Goal: Task Accomplishment & Management: Manage account settings

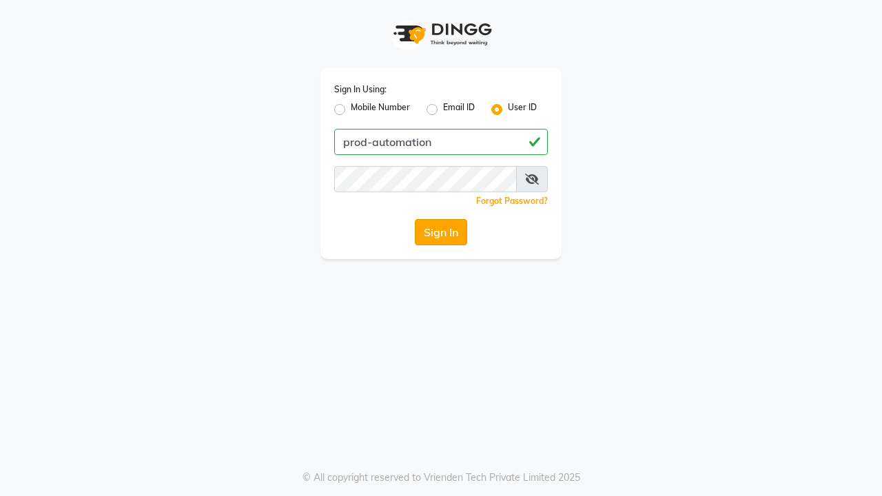
click at [441, 232] on button "Sign In" at bounding box center [441, 232] width 52 height 26
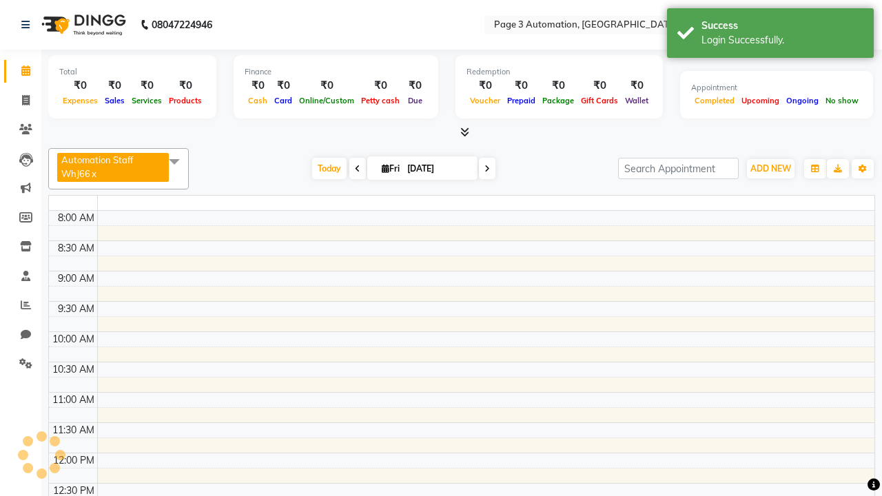
select select "en"
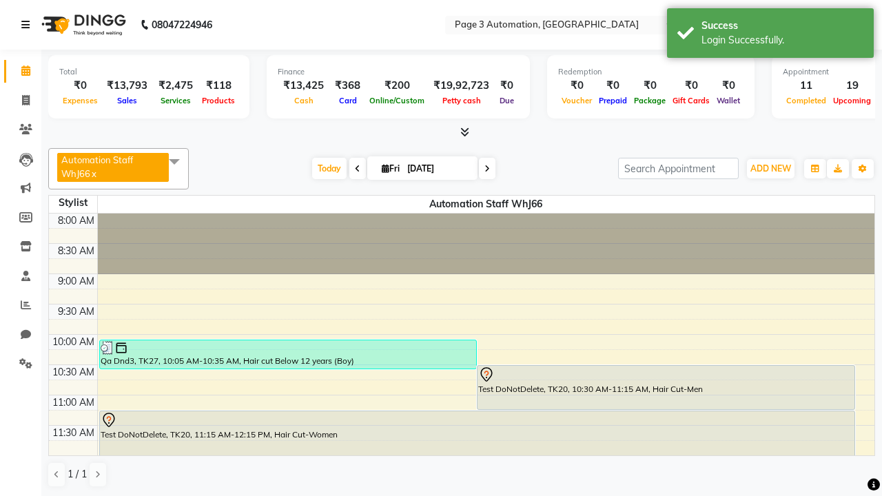
click at [28, 25] on icon at bounding box center [25, 25] width 8 height 10
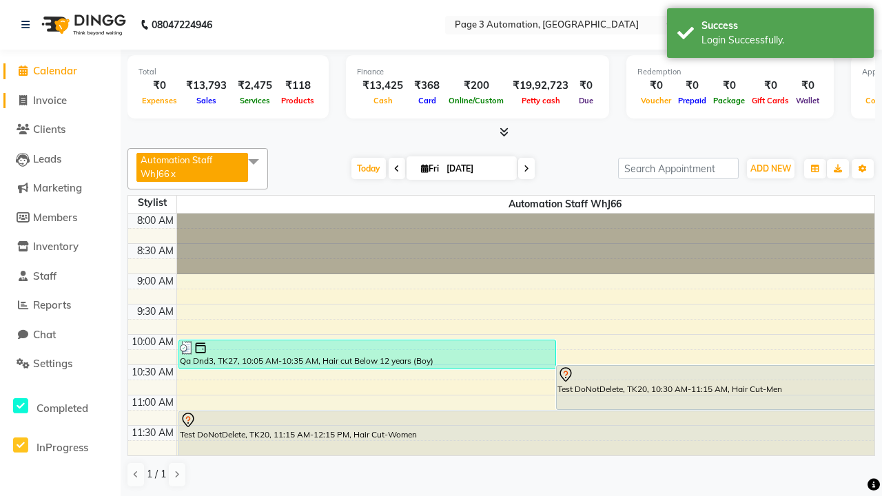
click at [60, 100] on span "Invoice" at bounding box center [50, 100] width 34 height 13
select select "service"
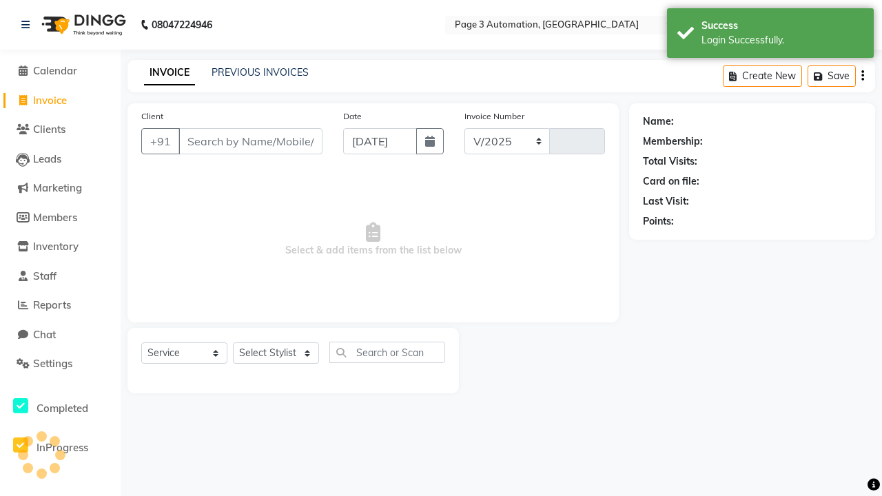
select select "2774"
type input "10127"
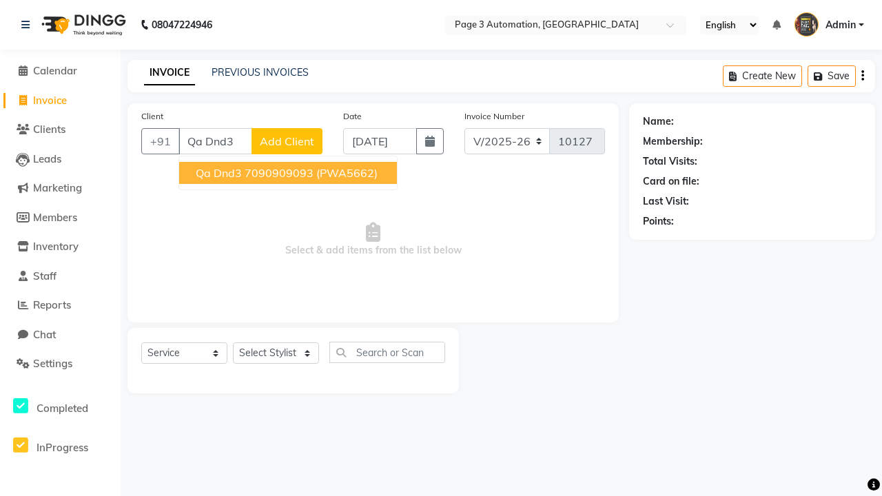
click at [290, 173] on ngb-highlight "7090909093" at bounding box center [279, 173] width 69 height 14
type input "7090909093"
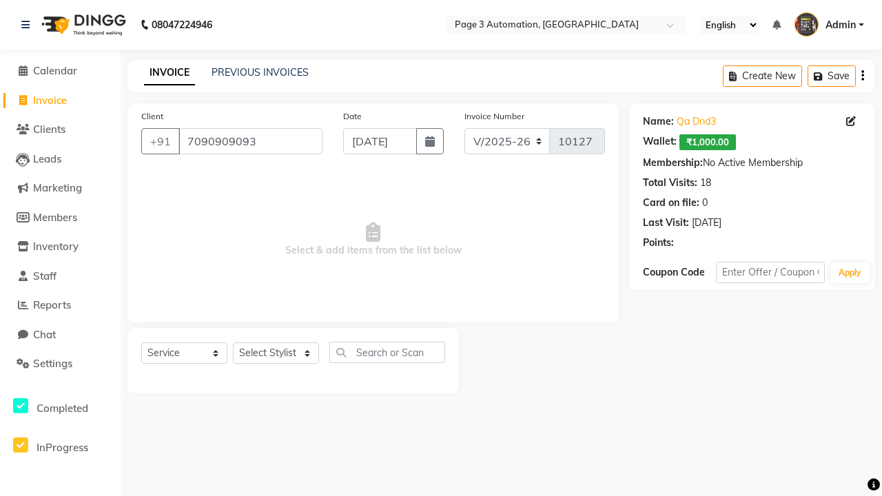
select select "71572"
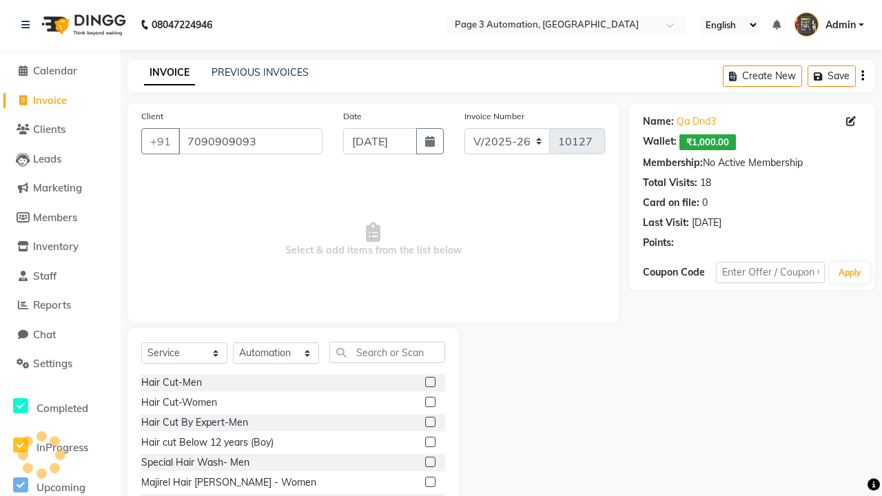
click at [430, 443] on label at bounding box center [430, 442] width 10 height 10
click at [430, 443] on input "checkbox" at bounding box center [429, 442] width 9 height 9
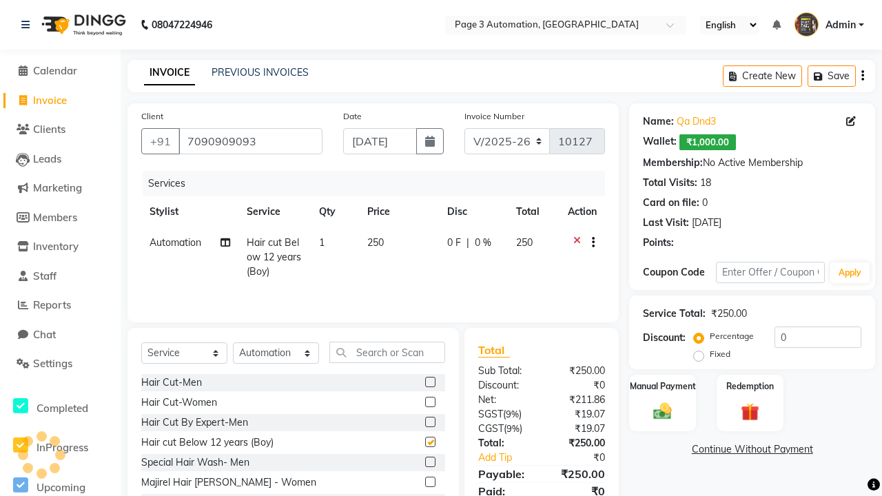
checkbox input "false"
click at [591, 243] on button "button" at bounding box center [591, 243] width 8 height 14
click at [598, 214] on label "Cross Sale" at bounding box center [597, 215] width 54 height 14
click at [579, 214] on input "Cross Sale" at bounding box center [574, 212] width 9 height 9
radio input "true"
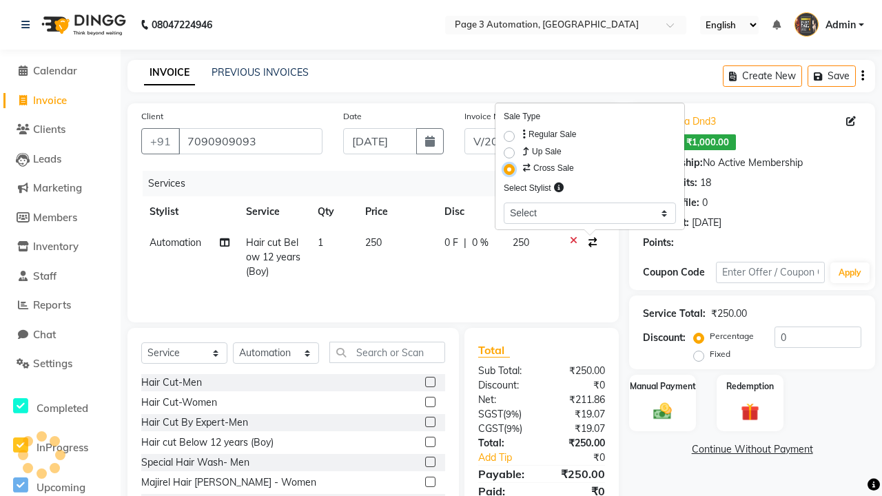
select select "93387"
click at [663, 386] on label "Manual Payment" at bounding box center [663, 385] width 69 height 13
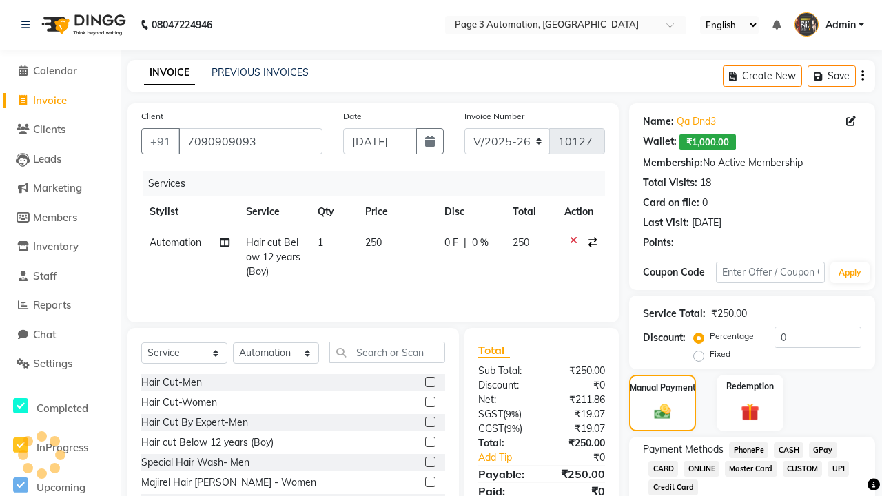
click at [789, 450] on span "CASH" at bounding box center [789, 451] width 30 height 16
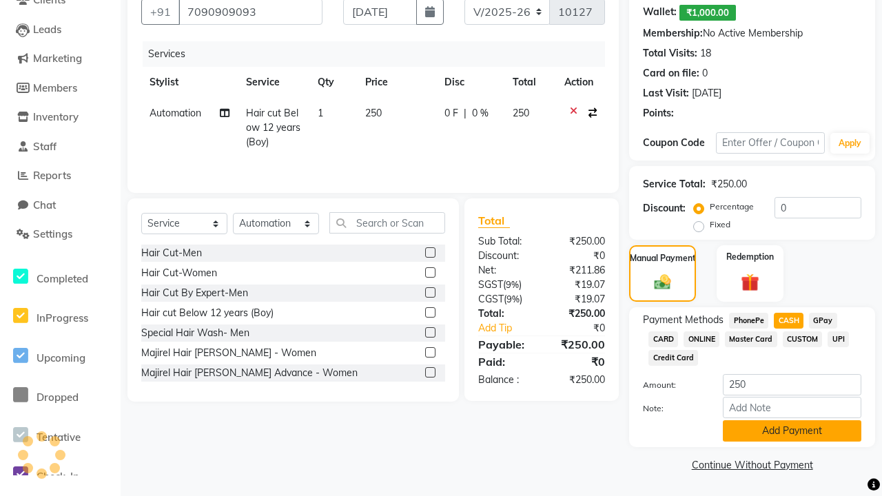
click at [792, 431] on button "Add Payment" at bounding box center [792, 431] width 139 height 21
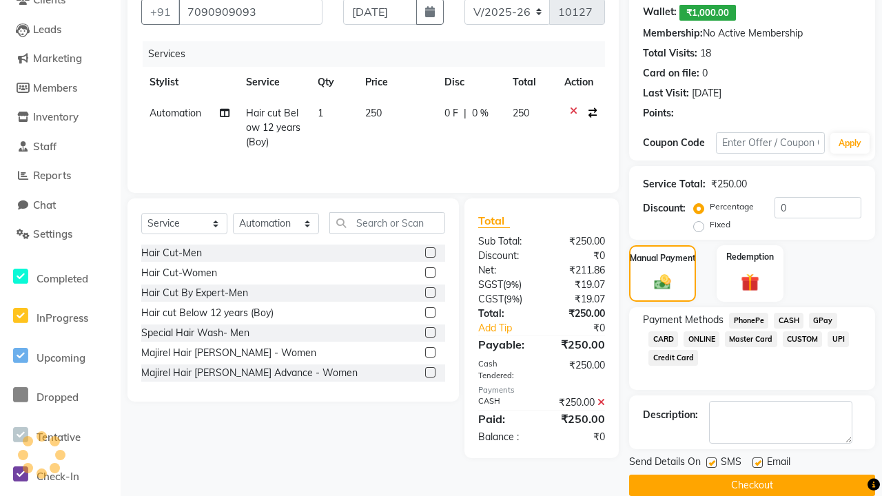
click at [711, 463] on label at bounding box center [712, 463] width 10 height 10
click at [711, 463] on input "checkbox" at bounding box center [711, 463] width 9 height 9
checkbox input "false"
click at [758, 463] on label at bounding box center [758, 463] width 10 height 10
click at [758, 463] on input "checkbox" at bounding box center [757, 463] width 9 height 9
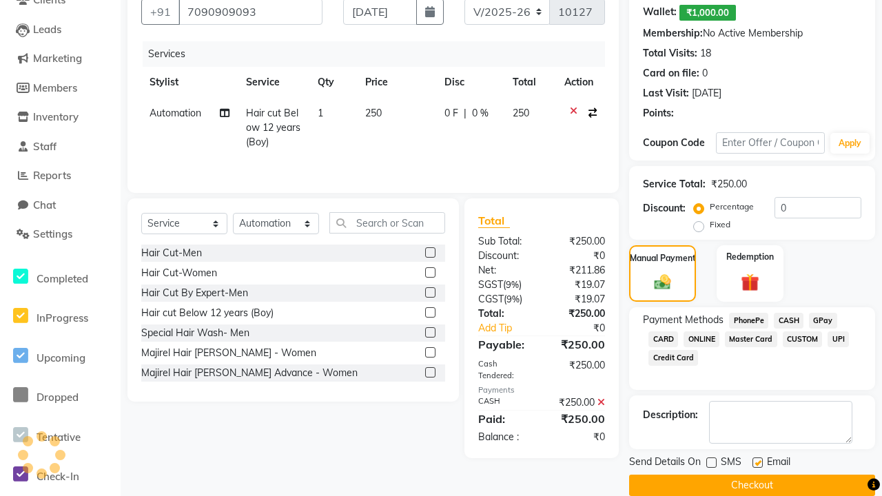
checkbox input "false"
click at [752, 485] on button "Checkout" at bounding box center [752, 485] width 246 height 21
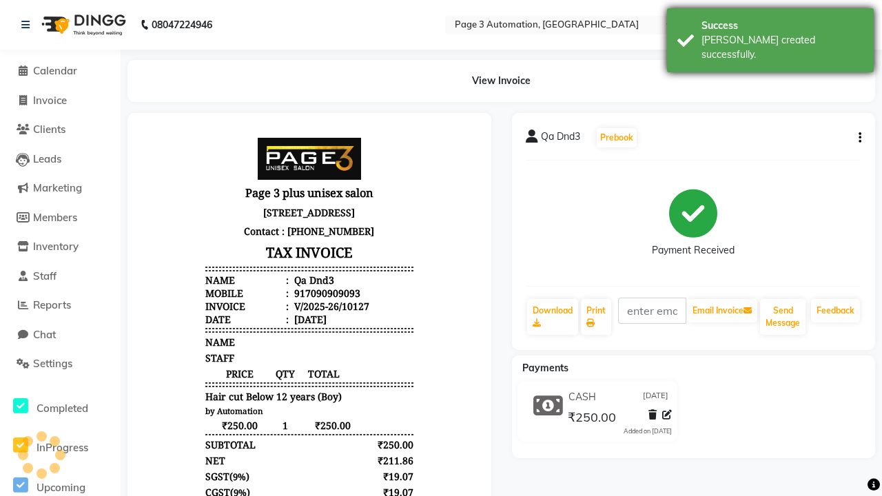
click at [771, 35] on div "[PERSON_NAME] created successfully." at bounding box center [783, 47] width 162 height 29
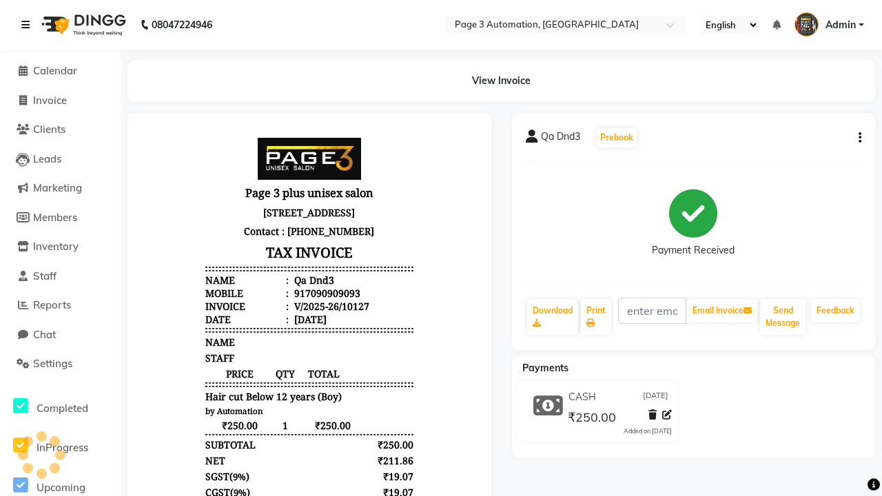
click at [28, 25] on icon at bounding box center [25, 25] width 8 height 10
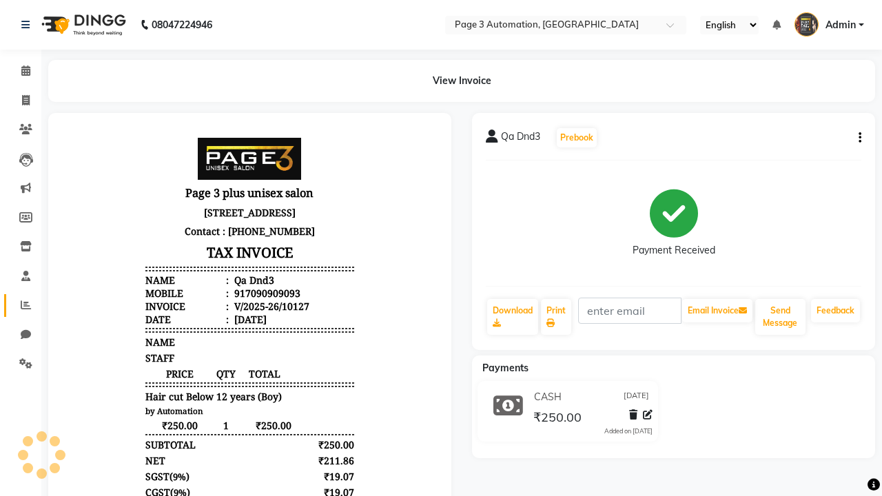
click at [21, 305] on icon at bounding box center [26, 305] width 10 height 10
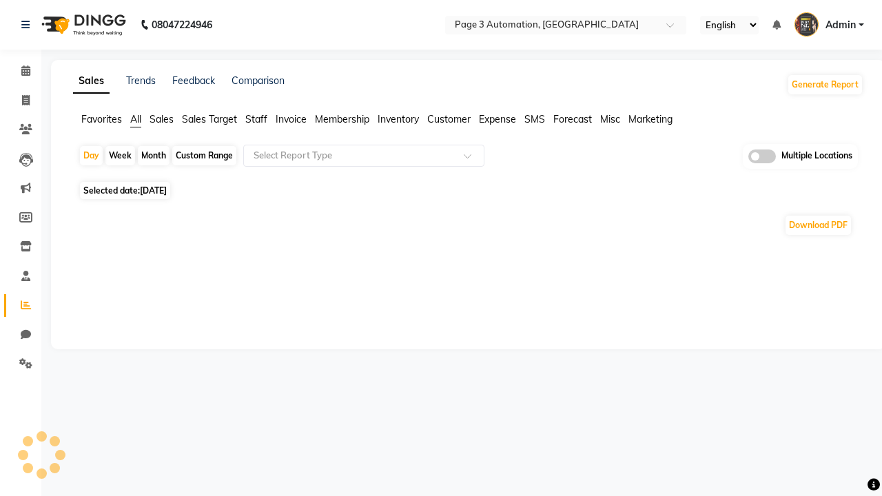
type input "Cross Sell / Up sell Report"
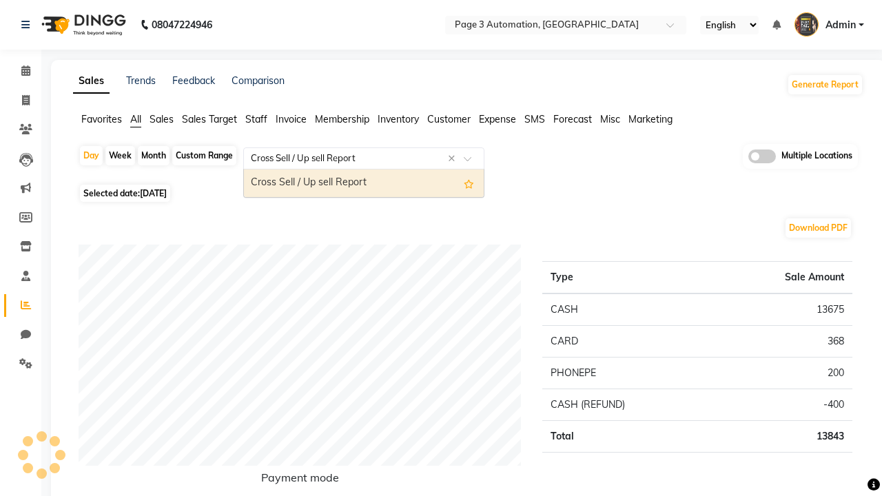
click at [364, 183] on div "Cross Sell / Up sell Report" at bounding box center [364, 184] width 240 height 28
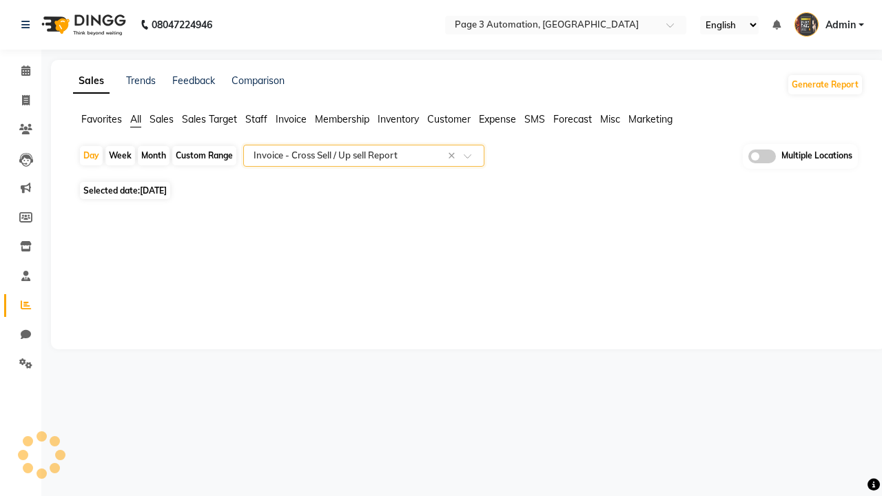
select select "full_report"
select select "csv"
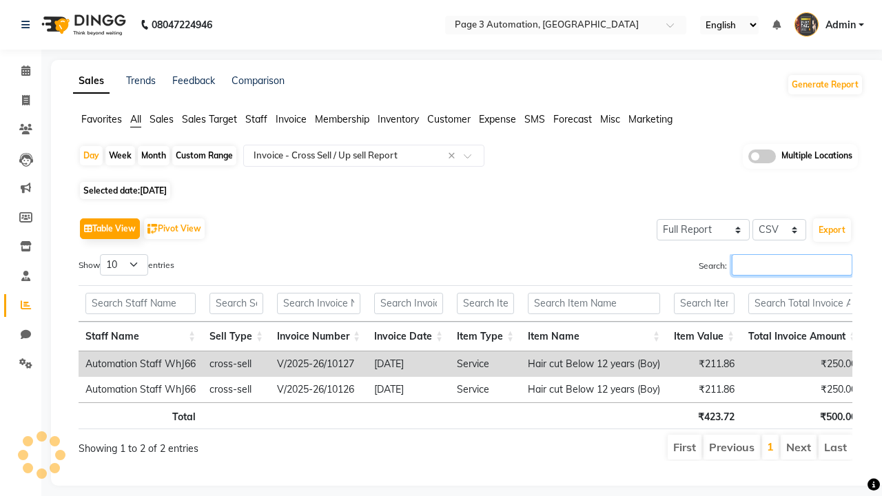
type input "V/2025-26/10127"
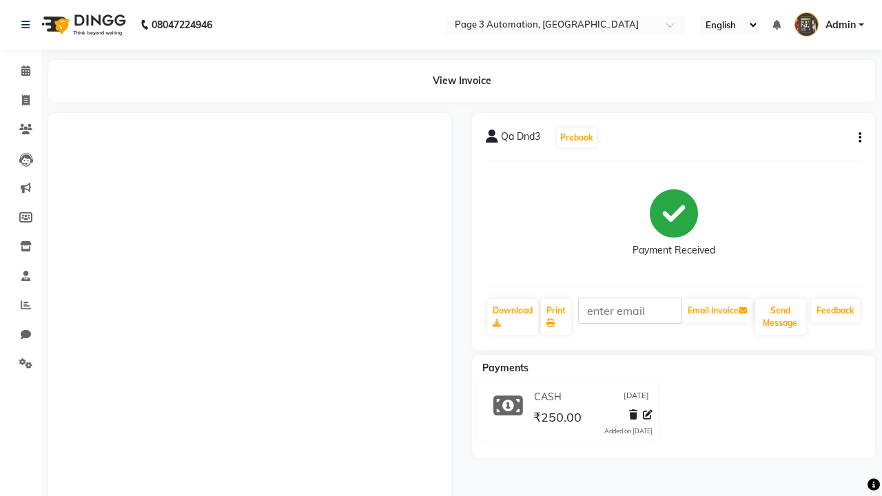
click at [858, 138] on button "button" at bounding box center [857, 138] width 8 height 14
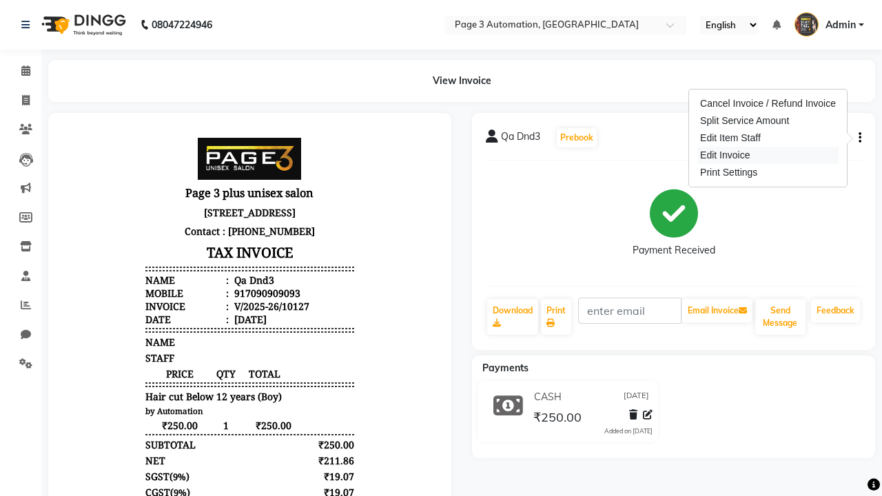
click at [768, 155] on div "Edit Invoice" at bounding box center [768, 155] width 141 height 17
select select "service"
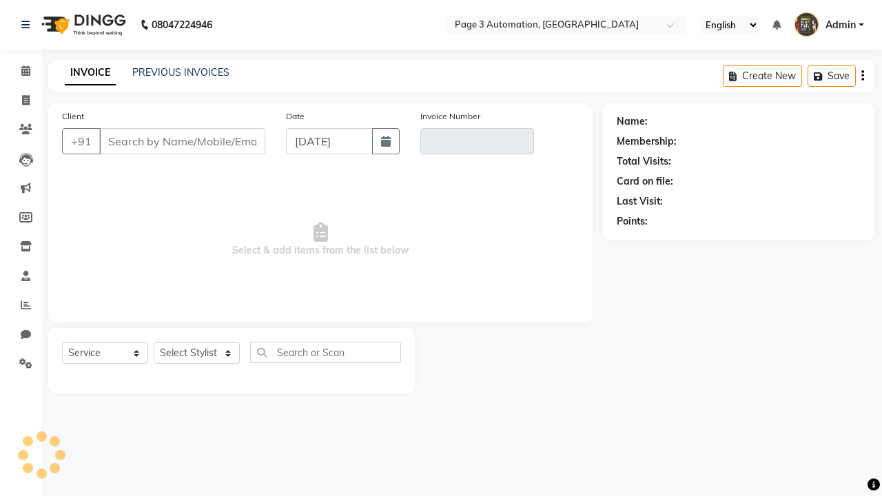
select select "service"
type input "7090909093"
type input "V/2025-26/10127"
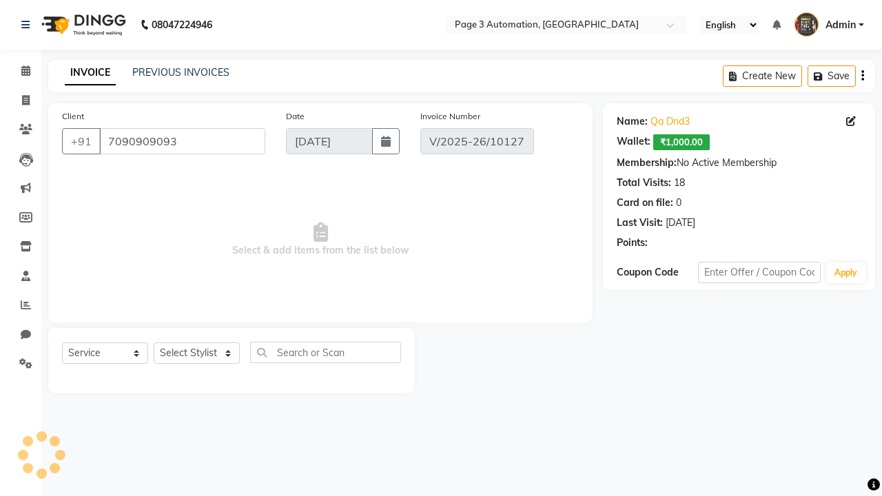
click at [829, 25] on span "Admin" at bounding box center [841, 25] width 30 height 14
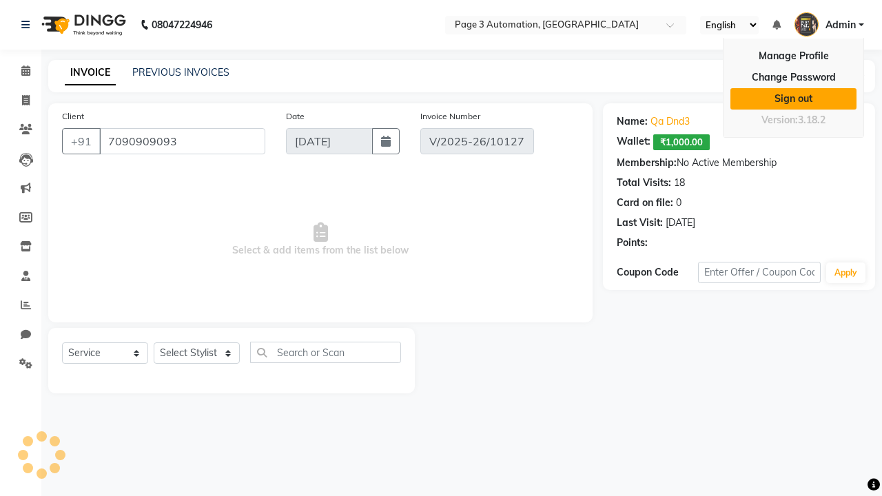
click at [794, 99] on link "Sign out" at bounding box center [794, 98] width 126 height 21
